Goal: Information Seeking & Learning: Learn about a topic

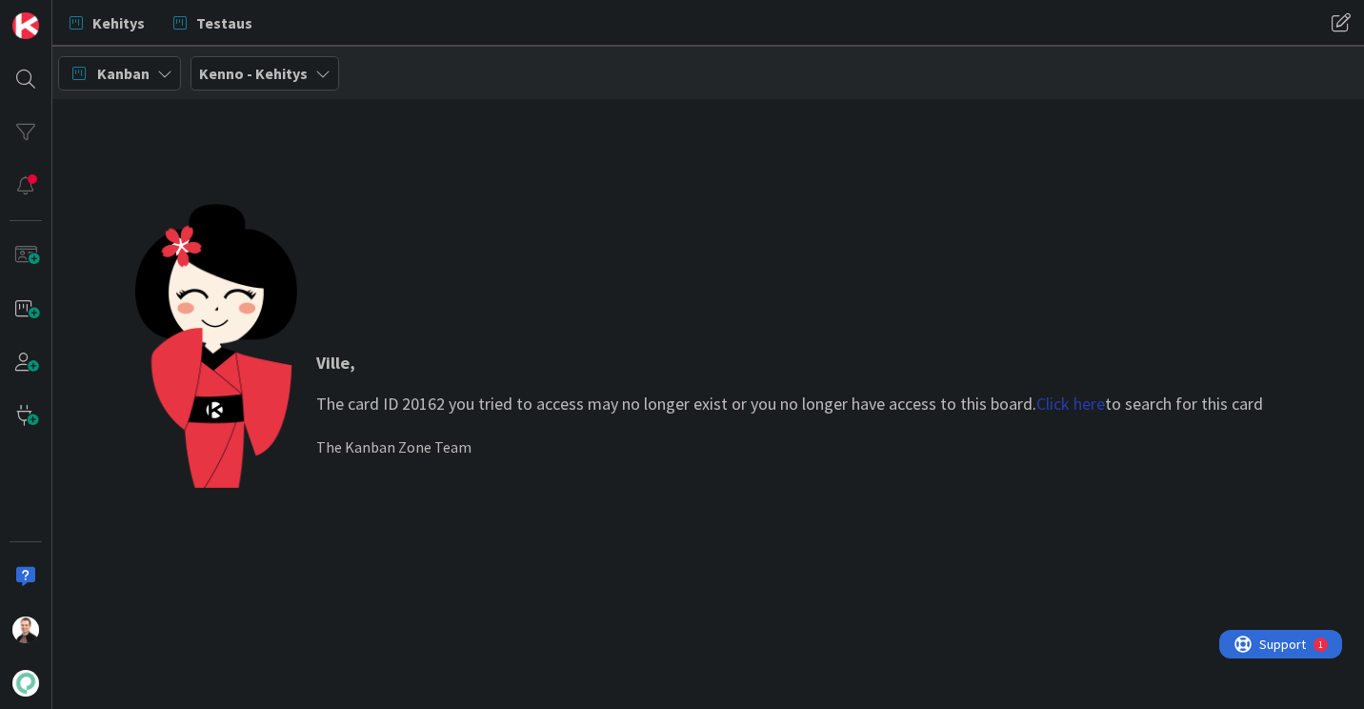
click at [1092, 408] on link "Click here" at bounding box center [1070, 403] width 69 height 22
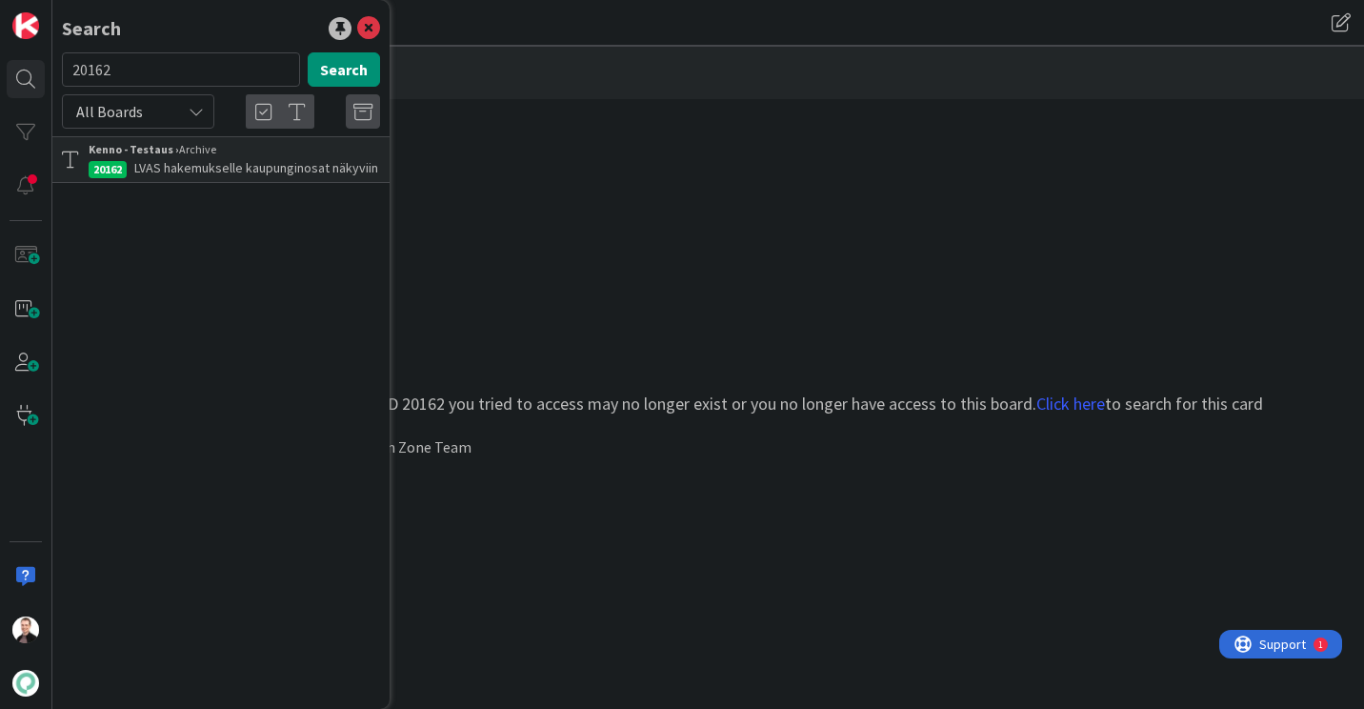
click at [222, 164] on span "LVAS hakemukselle kaupunginosat näkyviin" at bounding box center [256, 167] width 244 height 17
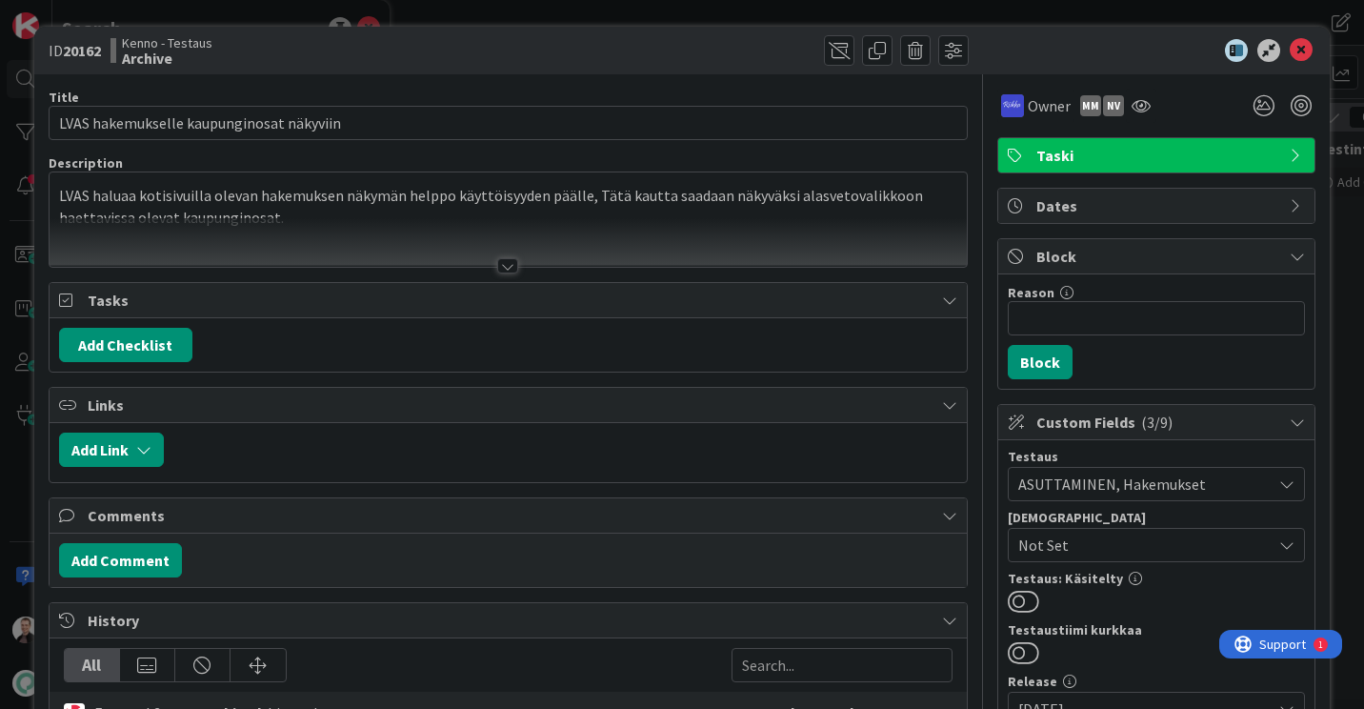
click at [497, 260] on div at bounding box center [507, 265] width 21 height 15
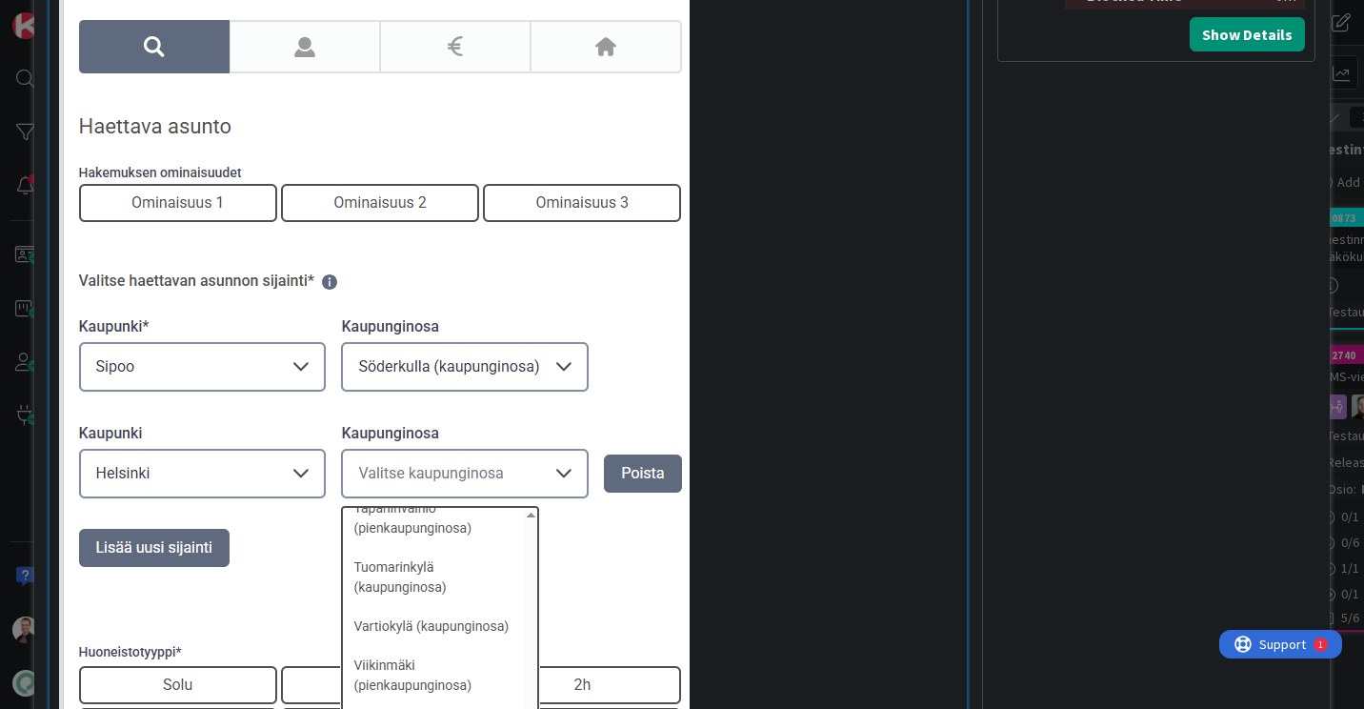
scroll to position [1143, 0]
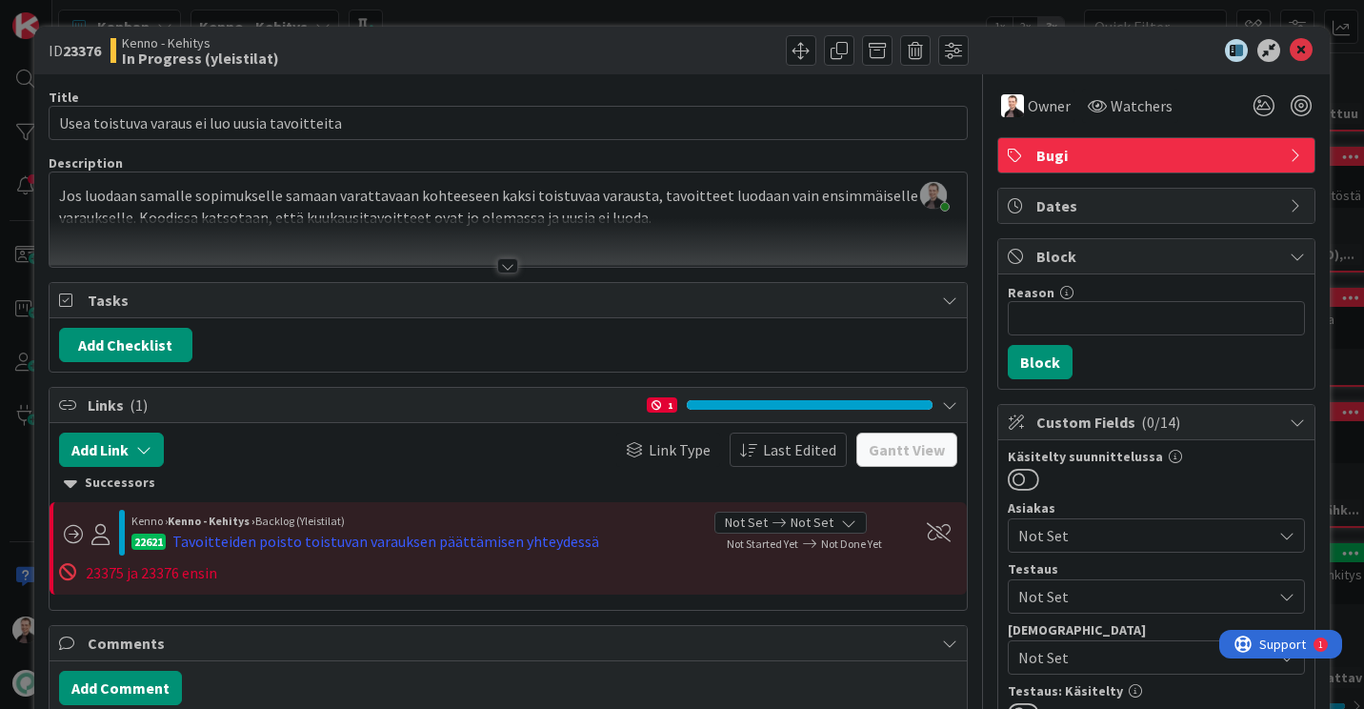
click at [505, 266] on div at bounding box center [507, 265] width 21 height 15
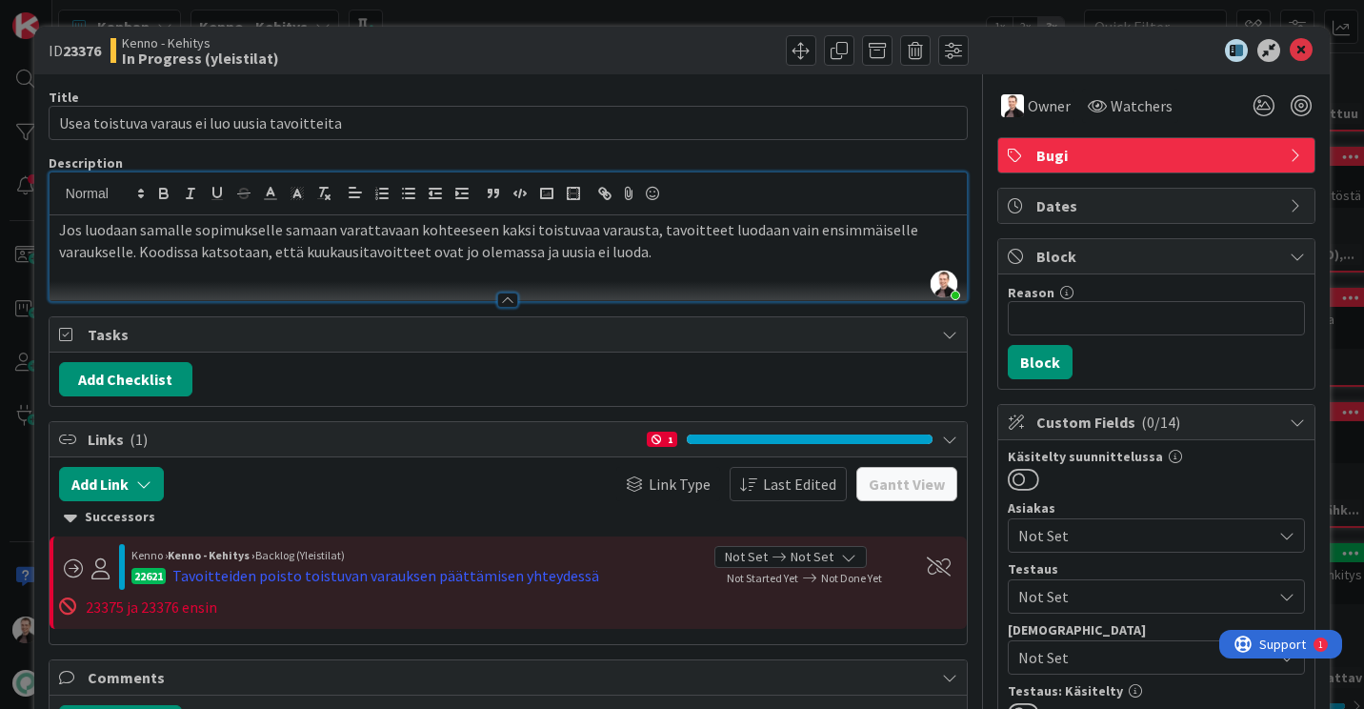
click at [676, 246] on p "Jos luodaan samalle sopimukselle samaan varattavaan kohteeseen kaksi toistuvaa …" at bounding box center [508, 240] width 898 height 43
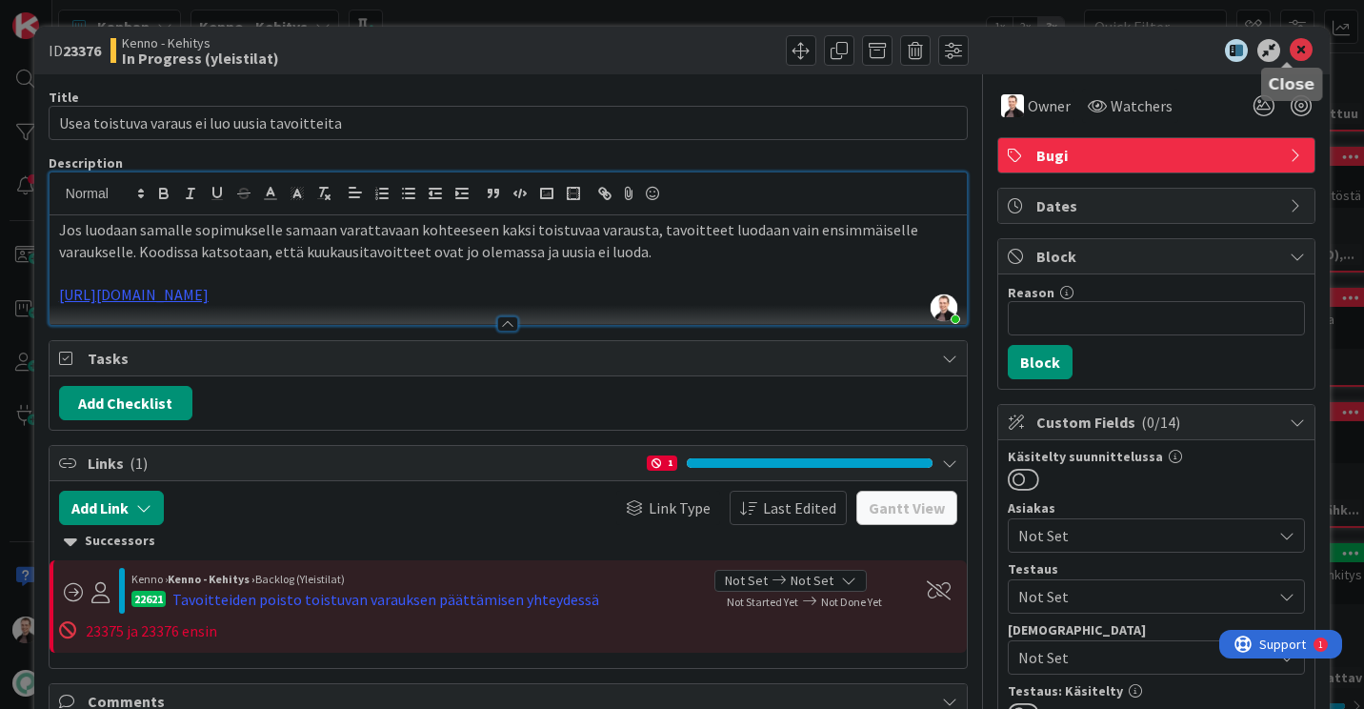
click at [1290, 55] on icon at bounding box center [1301, 50] width 23 height 23
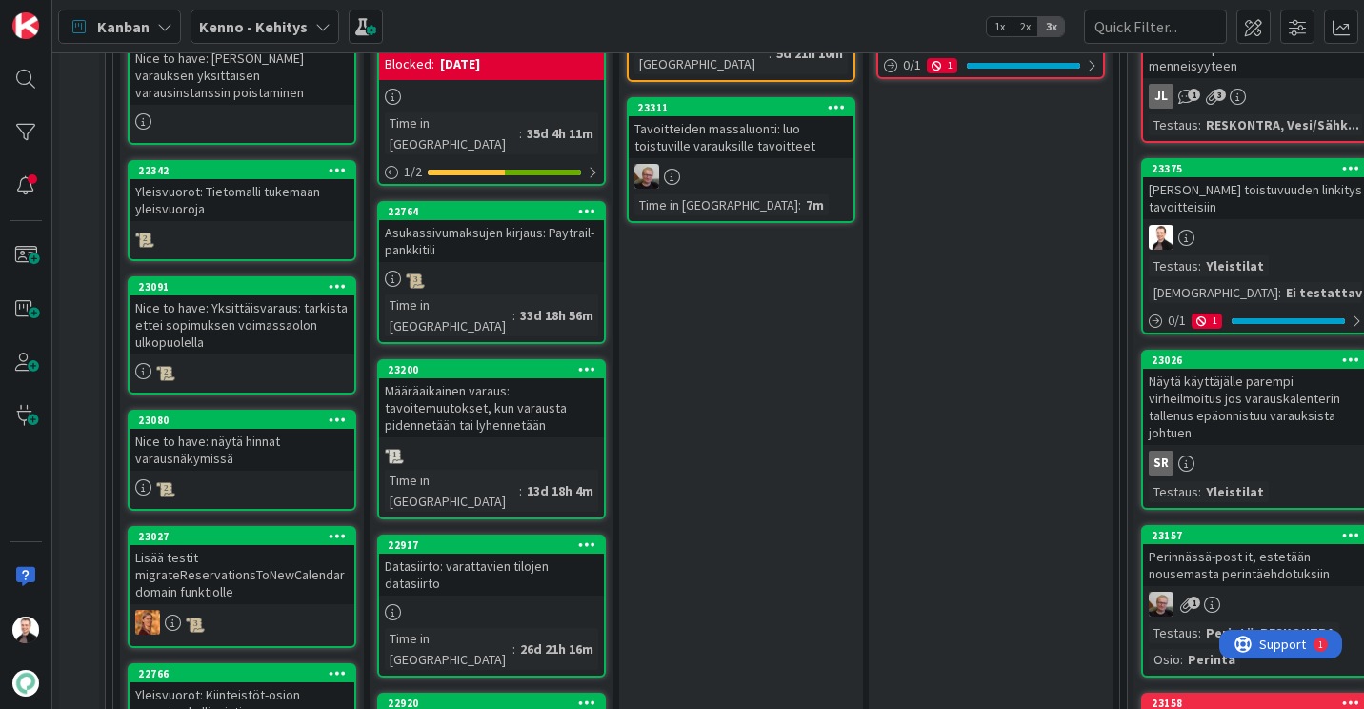
scroll to position [767, 0]
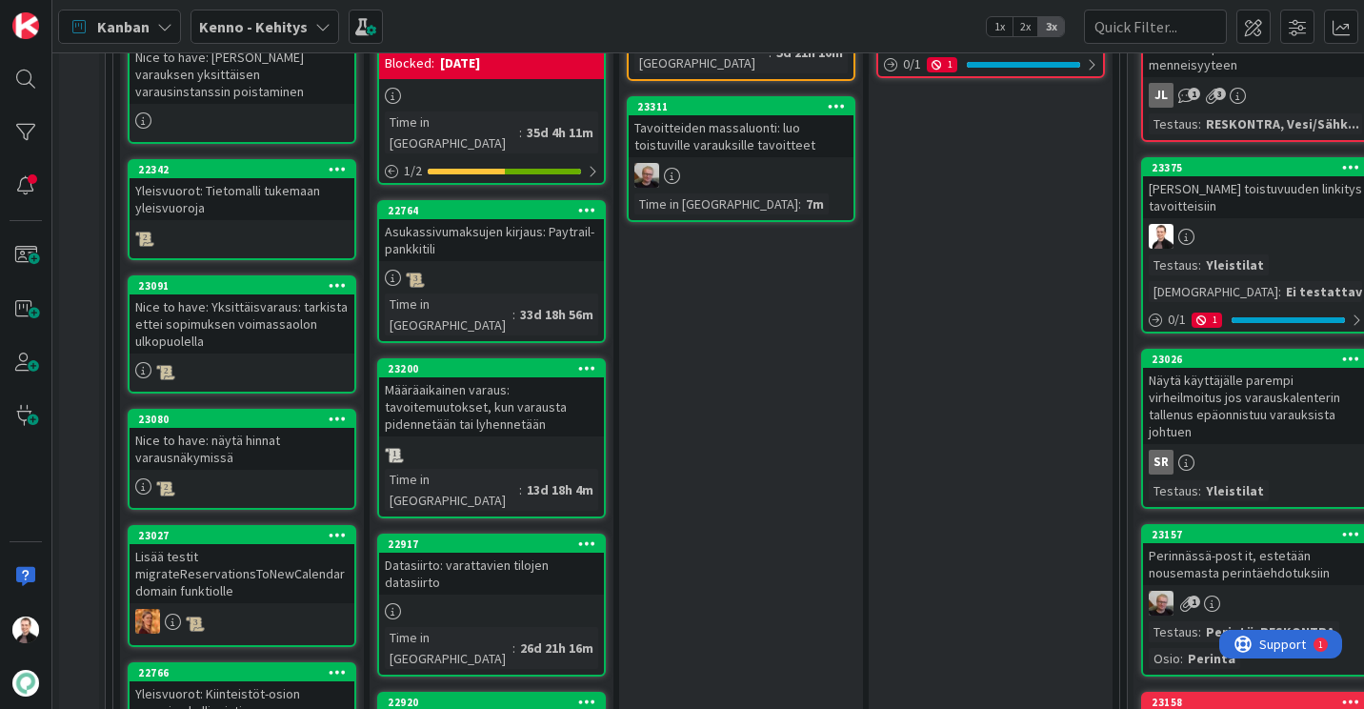
click at [451, 377] on div "Määräaikainen varaus: tavoitemuutokset, kun varausta pidennetään tai lyhennetään" at bounding box center [491, 406] width 225 height 59
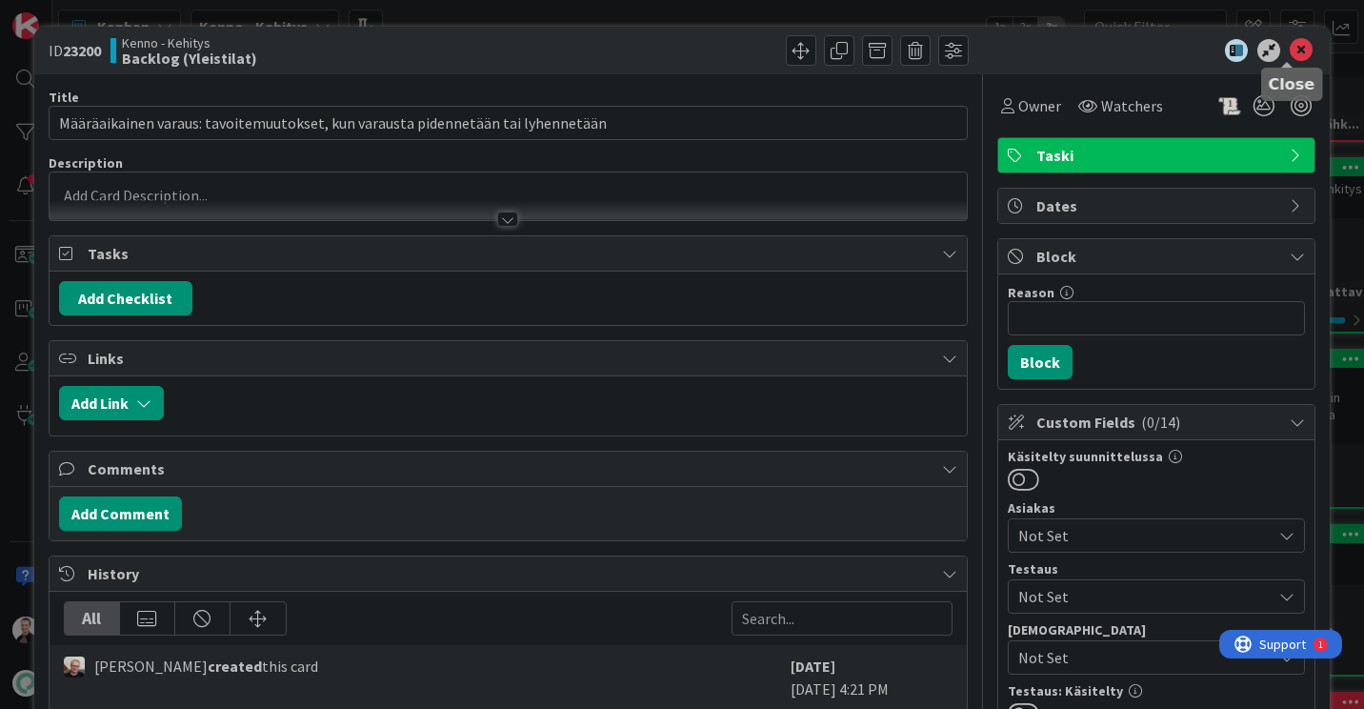
click at [1290, 49] on icon at bounding box center [1301, 50] width 23 height 23
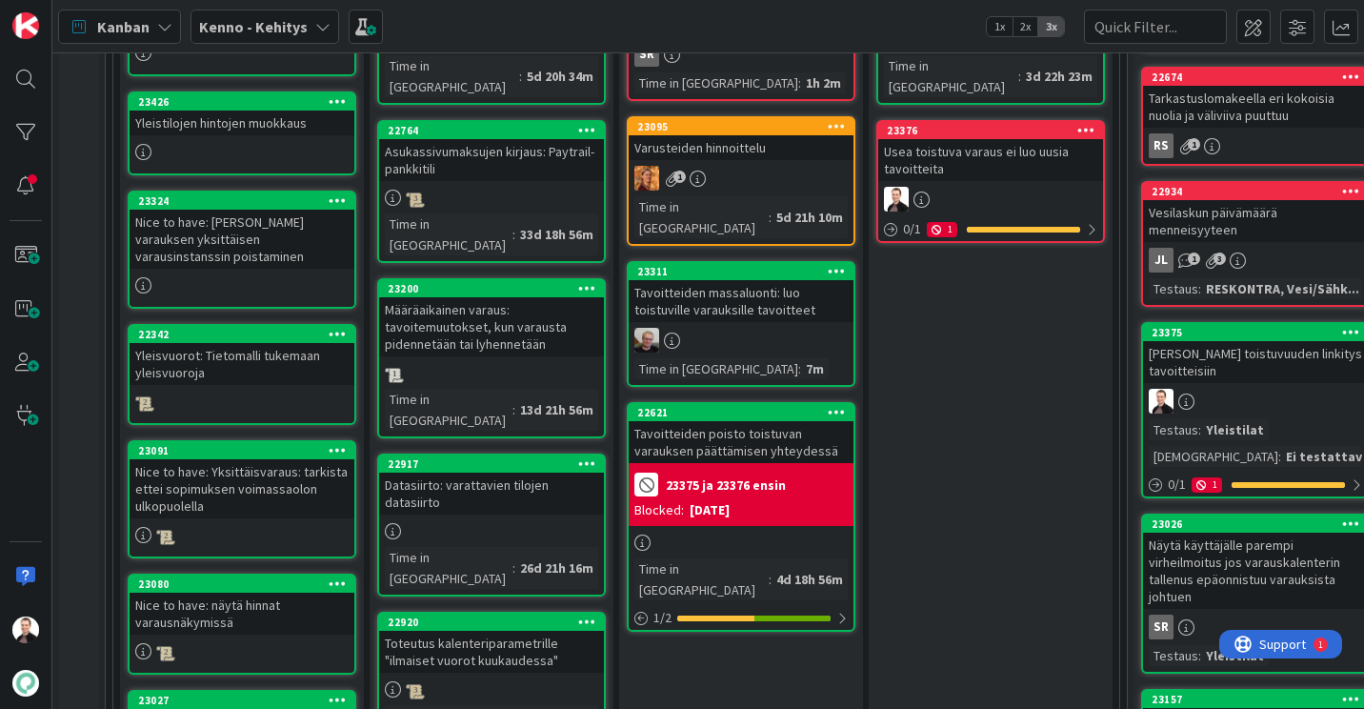
scroll to position [563, 0]
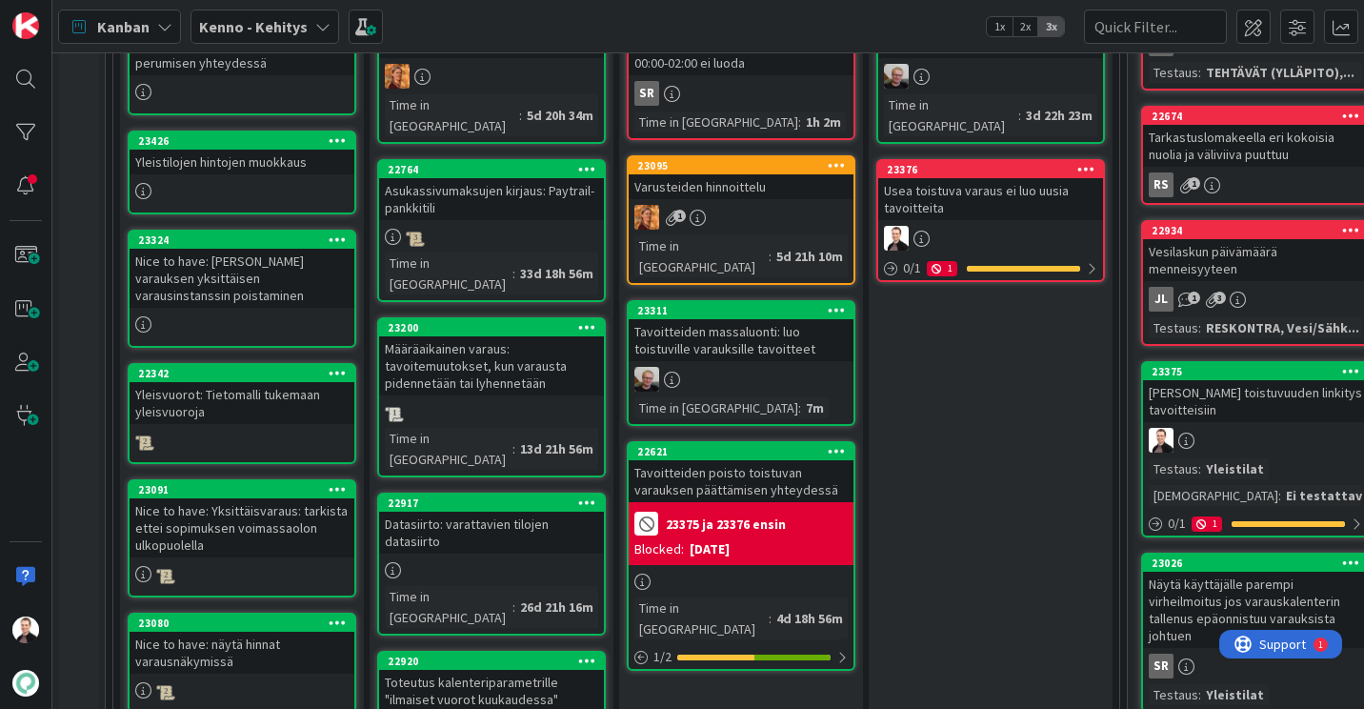
click at [740, 468] on div "Tavoitteiden poisto toistuvan varauksen päättämisen yhteydessä" at bounding box center [741, 481] width 225 height 42
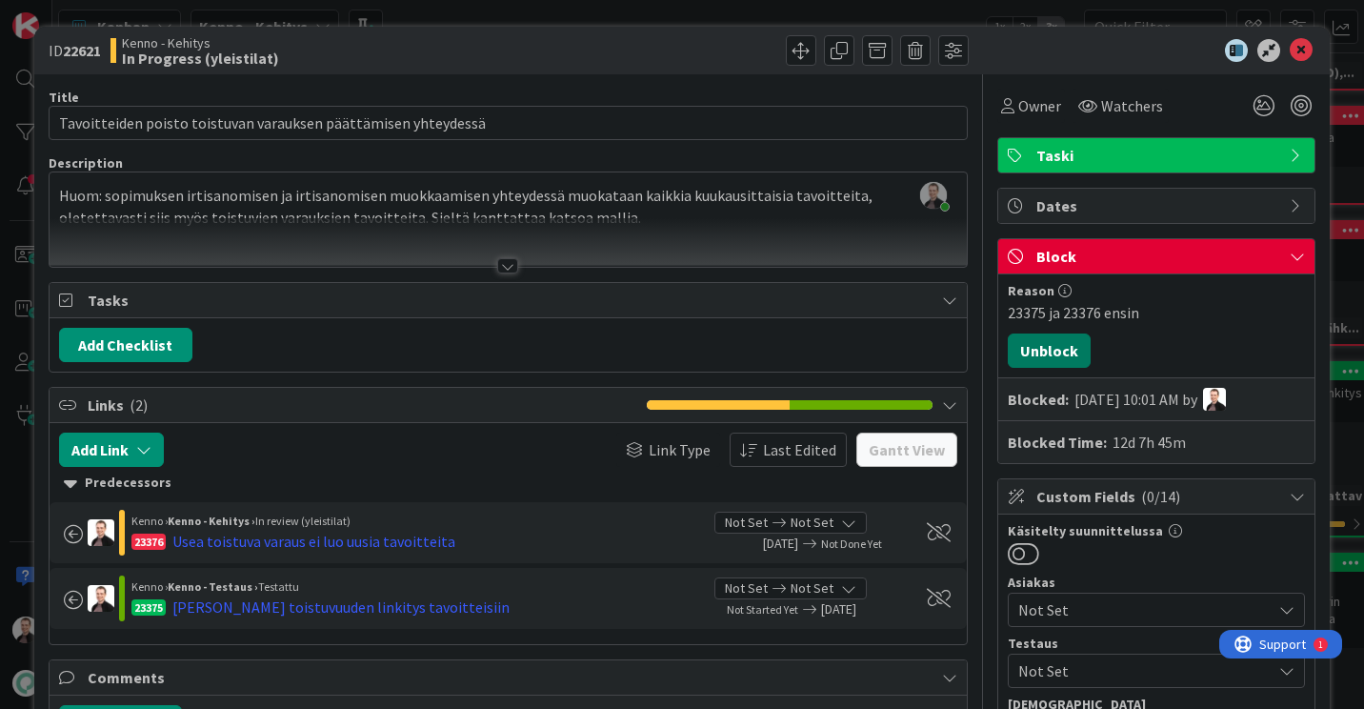
click at [1047, 351] on button "Unblock" at bounding box center [1049, 350] width 83 height 34
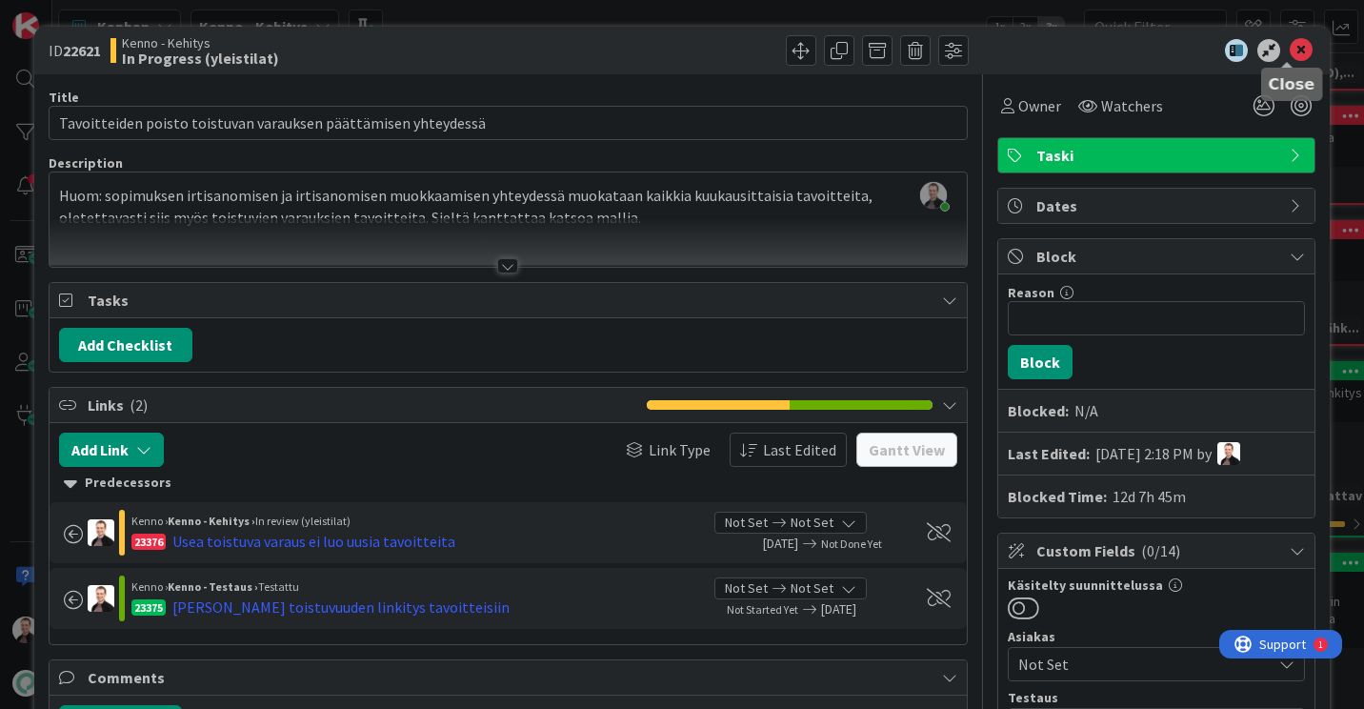
click at [1293, 45] on icon at bounding box center [1301, 50] width 23 height 23
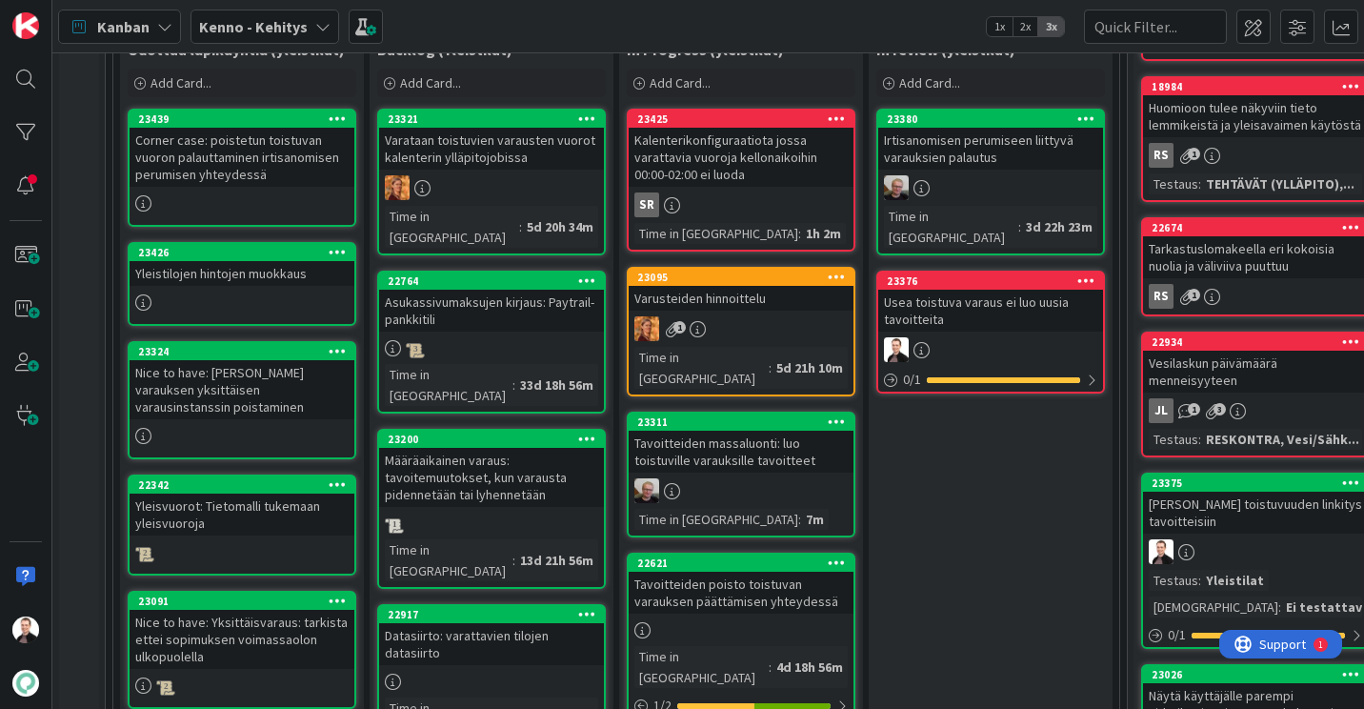
scroll to position [451, 0]
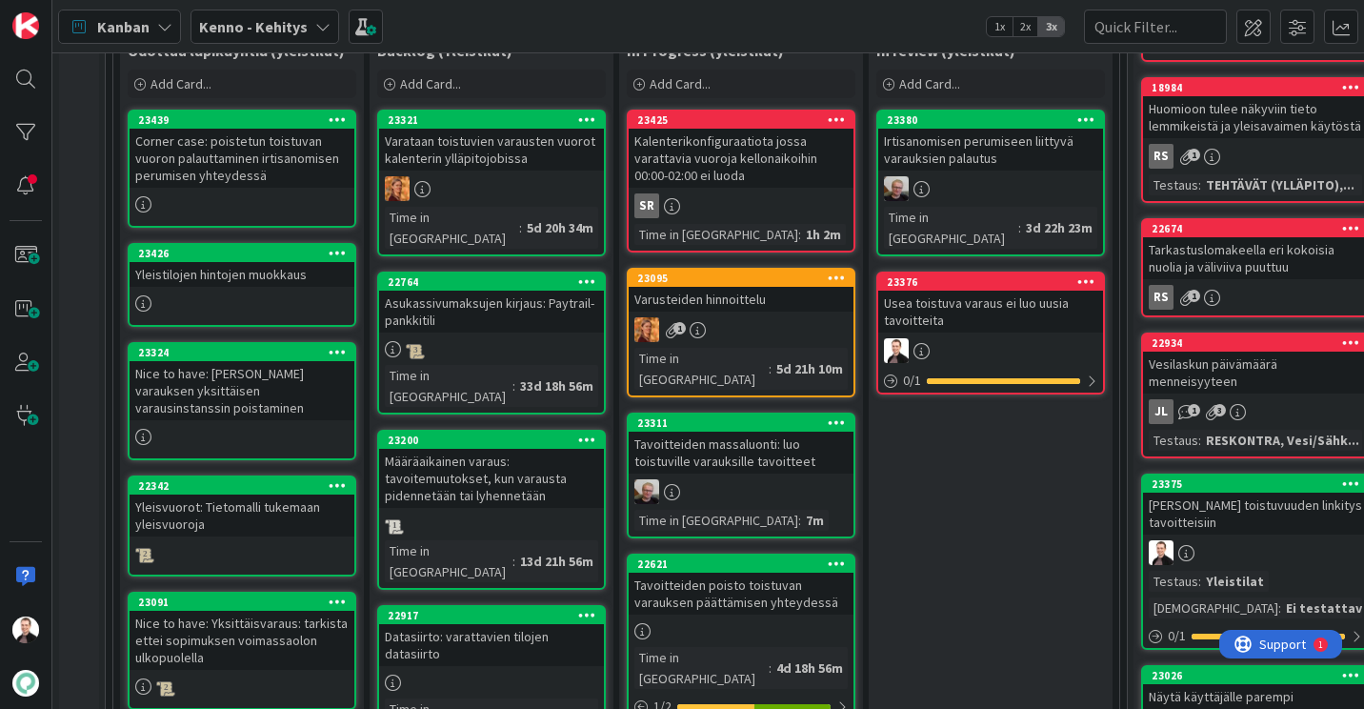
click at [713, 572] on div "Tavoitteiden poisto toistuvan varauksen päättämisen yhteydessä" at bounding box center [741, 593] width 225 height 42
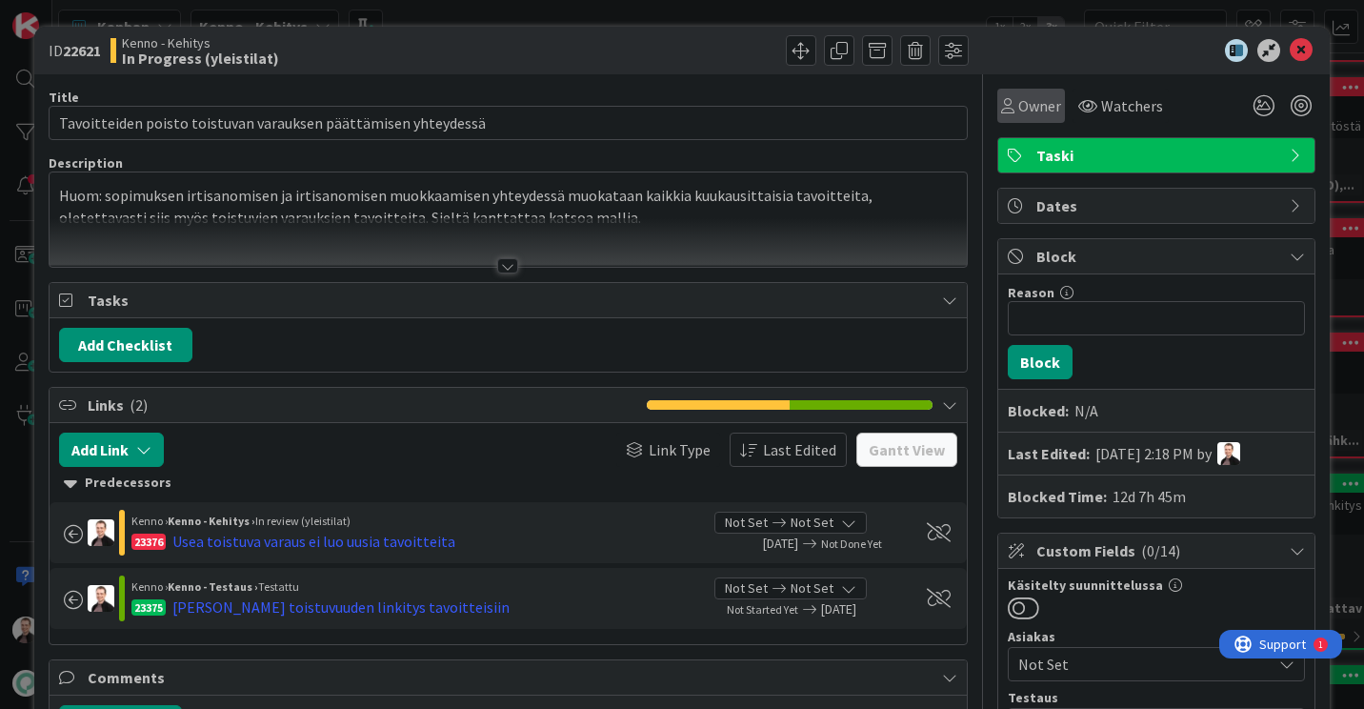
click at [1018, 107] on span "Owner" at bounding box center [1039, 105] width 43 height 23
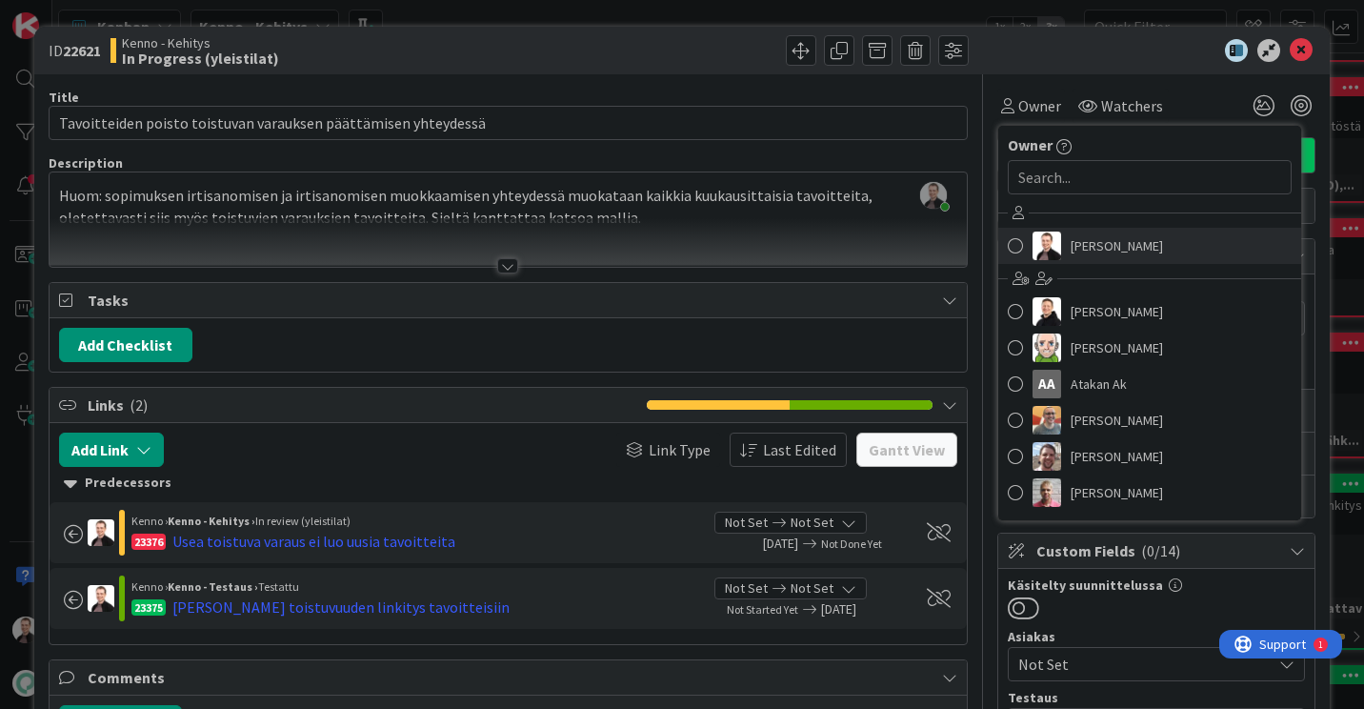
click at [1102, 244] on span "[PERSON_NAME]" at bounding box center [1117, 245] width 92 height 29
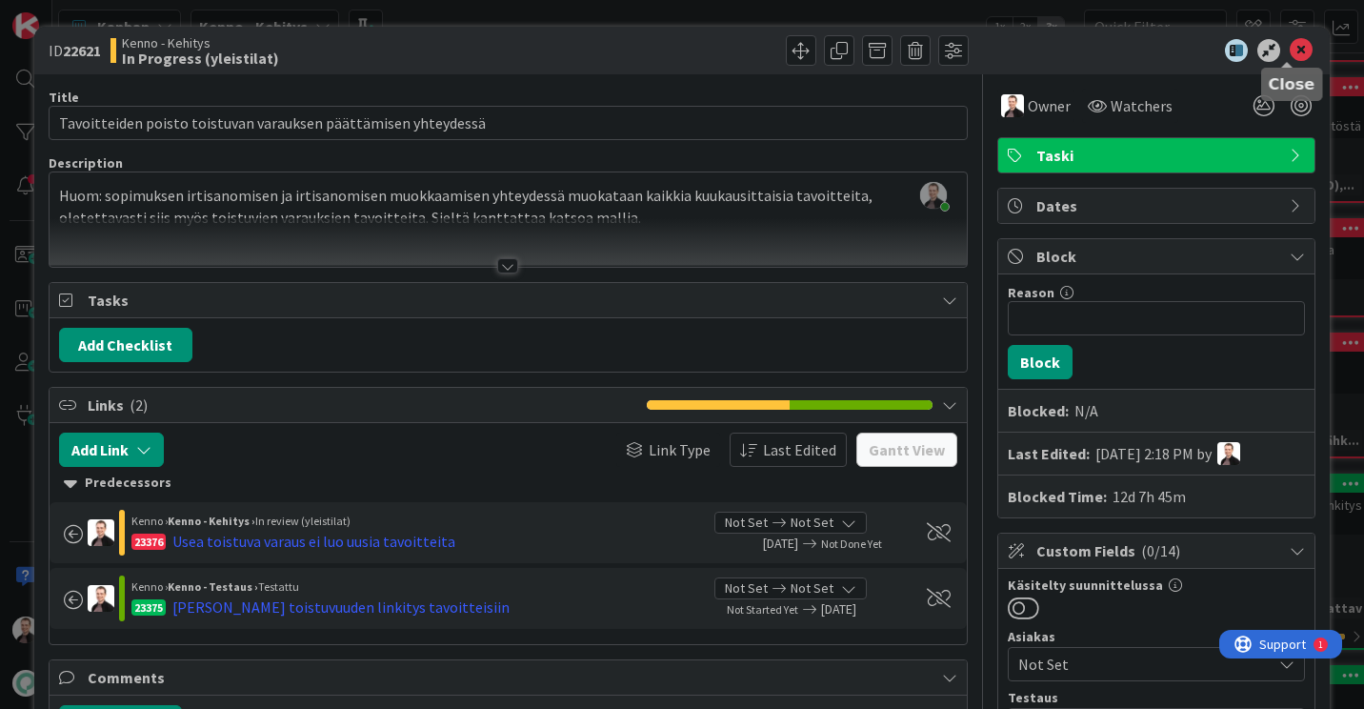
click at [1290, 47] on icon at bounding box center [1301, 50] width 23 height 23
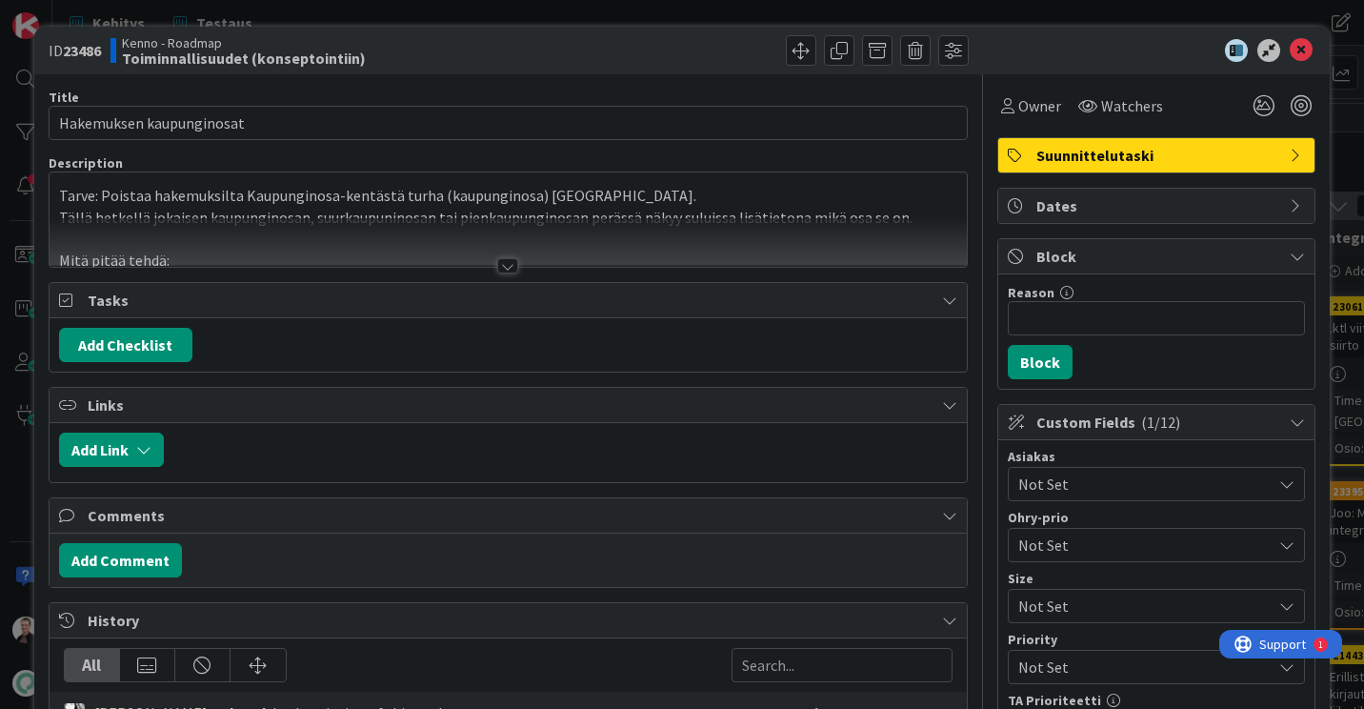
click at [502, 269] on div at bounding box center [507, 265] width 21 height 15
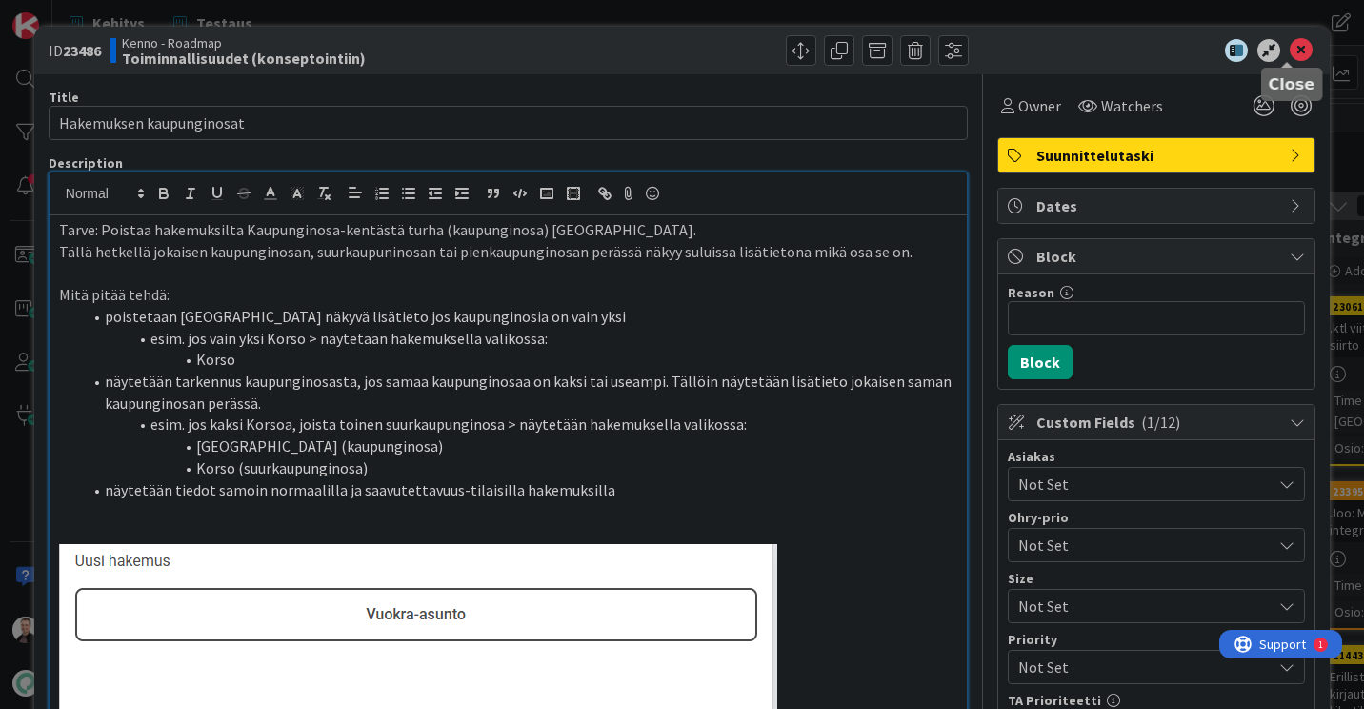
click at [1293, 53] on icon at bounding box center [1301, 50] width 23 height 23
